Goal: Transaction & Acquisition: Subscribe to service/newsletter

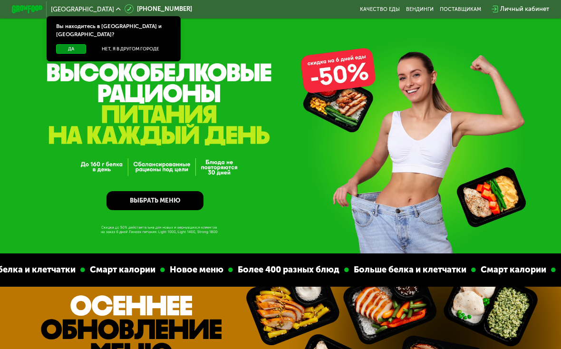
click at [59, 44] on button "Да" at bounding box center [71, 49] width 30 height 10
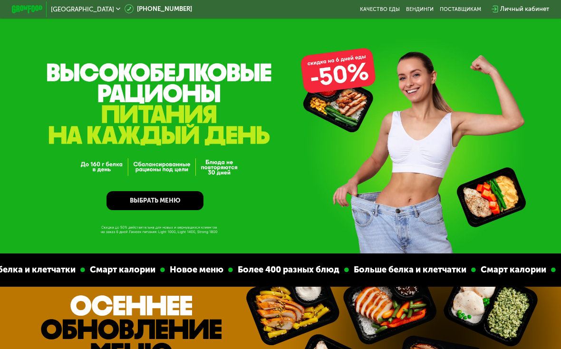
click at [184, 194] on link "ВЫБРАТЬ МЕНЮ" at bounding box center [154, 200] width 97 height 19
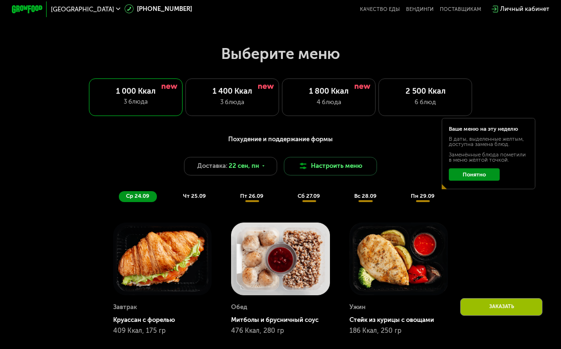
scroll to position [552, 0]
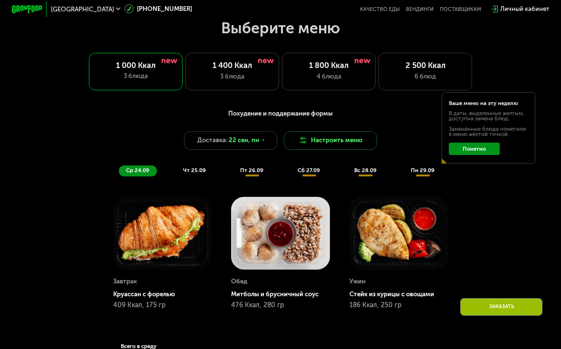
click at [361, 79] on div "4 блюда" at bounding box center [328, 77] width 77 height 10
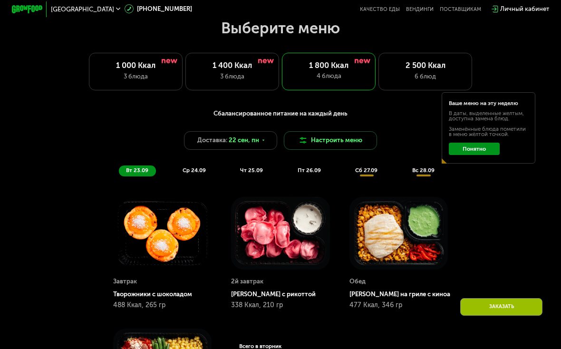
click at [483, 150] on button "Понятно" at bounding box center [474, 149] width 50 height 12
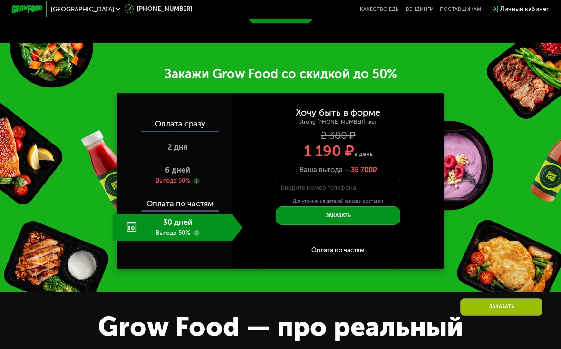
scroll to position [1040, 0]
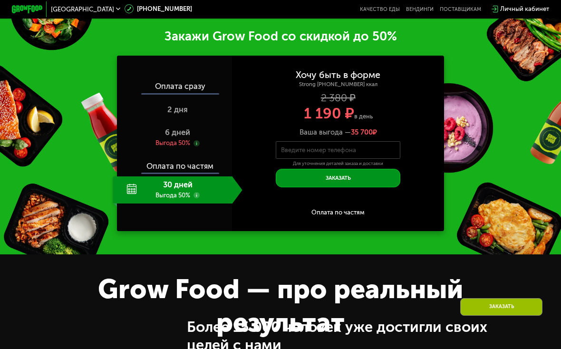
click at [156, 139] on div "Выгода 50%" at bounding box center [172, 143] width 35 height 9
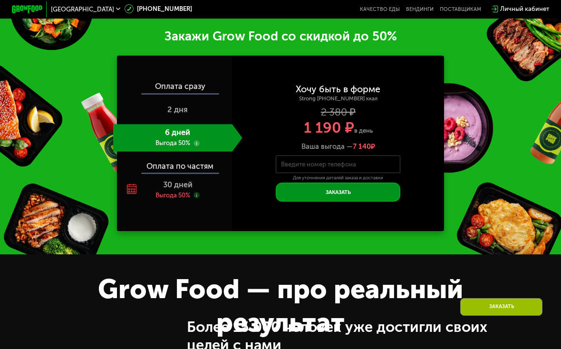
click at [135, 185] on icon at bounding box center [131, 188] width 11 height 11
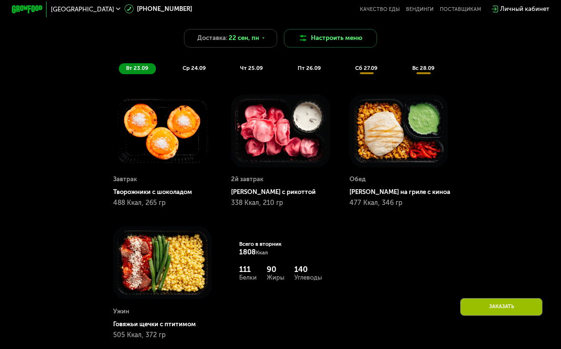
scroll to position [664, 0]
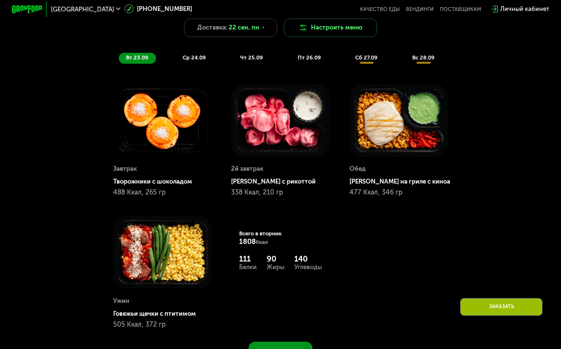
click at [124, 37] on div "Доставка: [DATE] Настроить меню" at bounding box center [280, 28] width 461 height 19
click at [183, 57] on span "ср 24.09" at bounding box center [194, 57] width 23 height 7
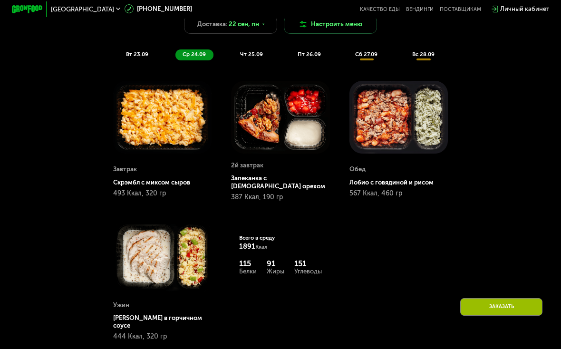
scroll to position [667, 0]
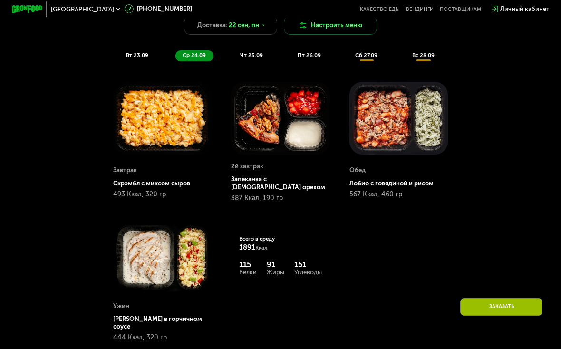
click at [235, 52] on div "чт 25.09" at bounding box center [252, 55] width 38 height 11
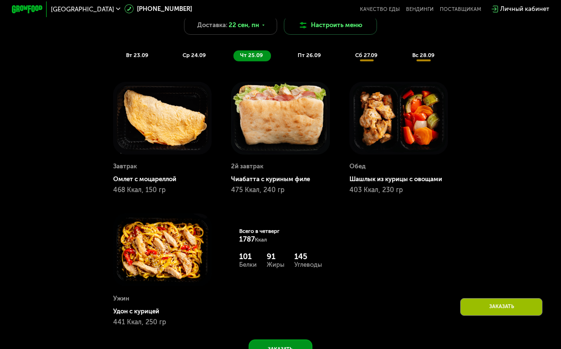
click at [313, 58] on div "пт 26.09" at bounding box center [309, 55] width 38 height 11
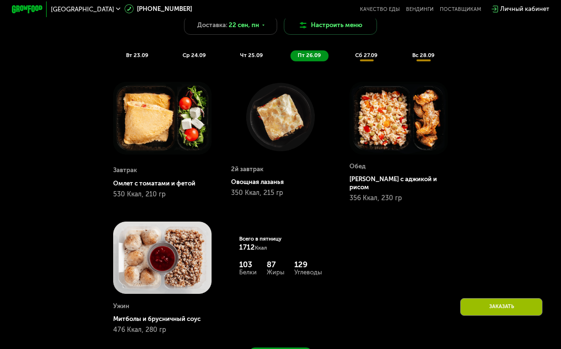
click at [366, 58] on div "сб 27.09" at bounding box center [366, 55] width 37 height 11
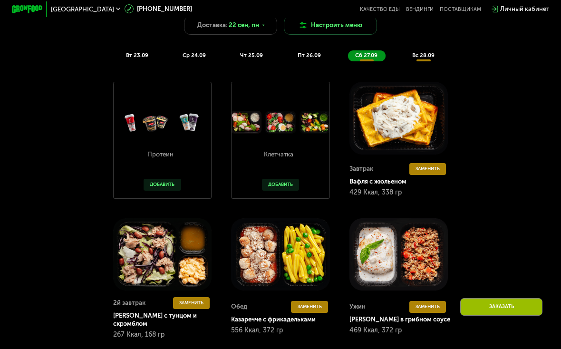
click at [424, 56] on span "вс 28.09" at bounding box center [423, 55] width 22 height 7
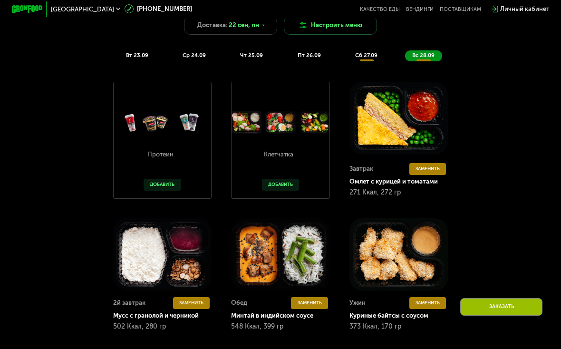
click at [368, 59] on div "сб 27.09" at bounding box center [366, 55] width 37 height 11
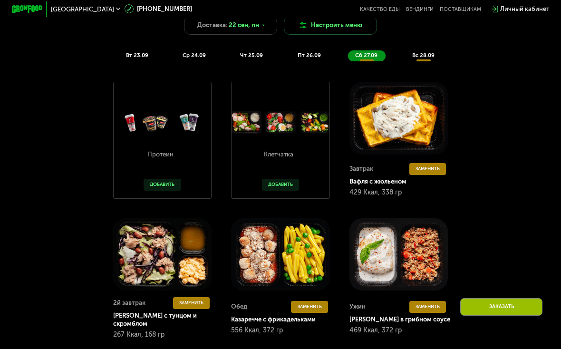
click at [425, 57] on span "вс 28.09" at bounding box center [423, 55] width 22 height 7
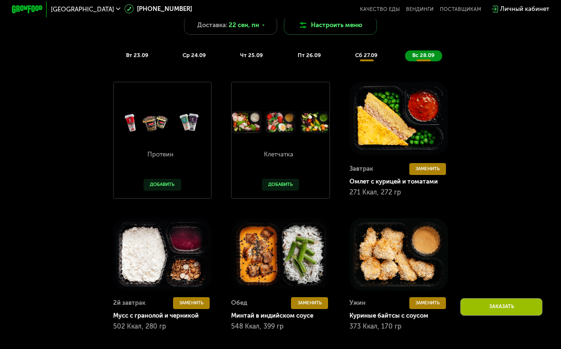
click at [135, 56] on span "вт 23.09" at bounding box center [137, 55] width 22 height 7
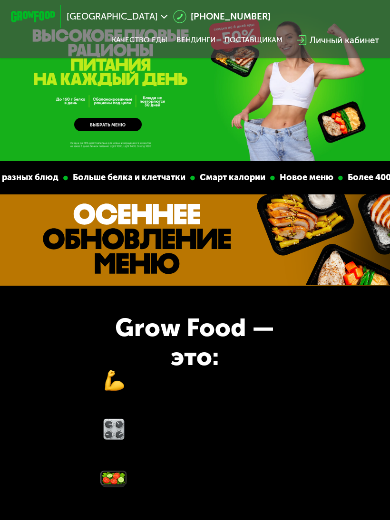
scroll to position [0, 0]
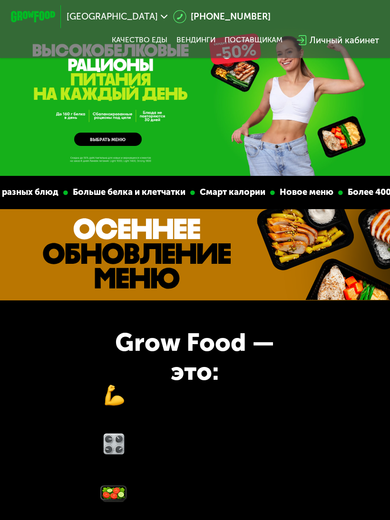
click at [154, 43] on link "Качество еды" at bounding box center [140, 40] width 56 height 9
